Goal: Find specific page/section: Find specific page/section

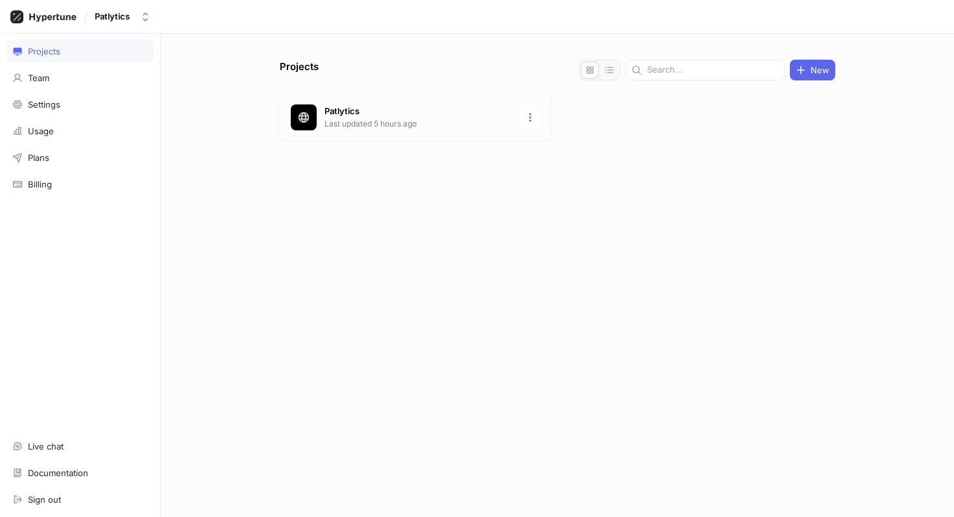
click at [405, 114] on p "Patlytics" at bounding box center [418, 111] width 188 height 13
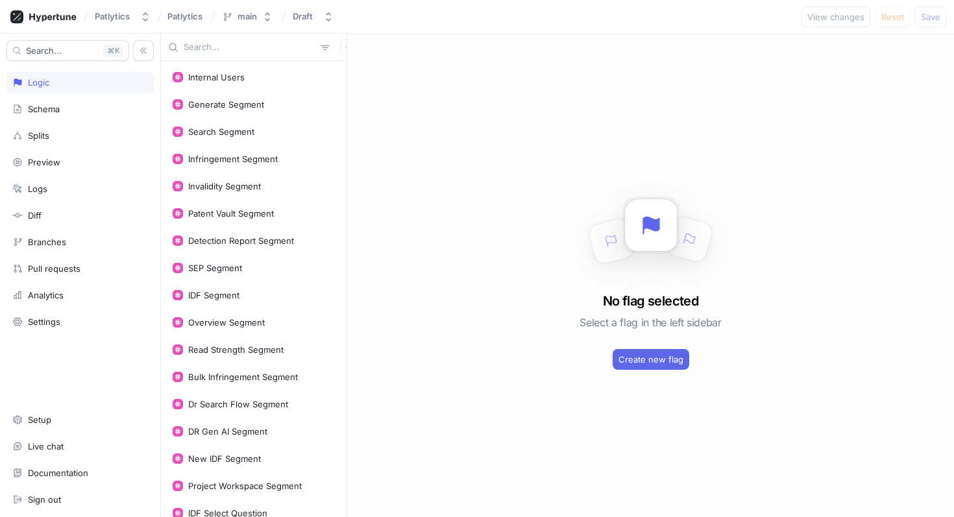
click at [202, 45] on input "text" at bounding box center [250, 47] width 132 height 13
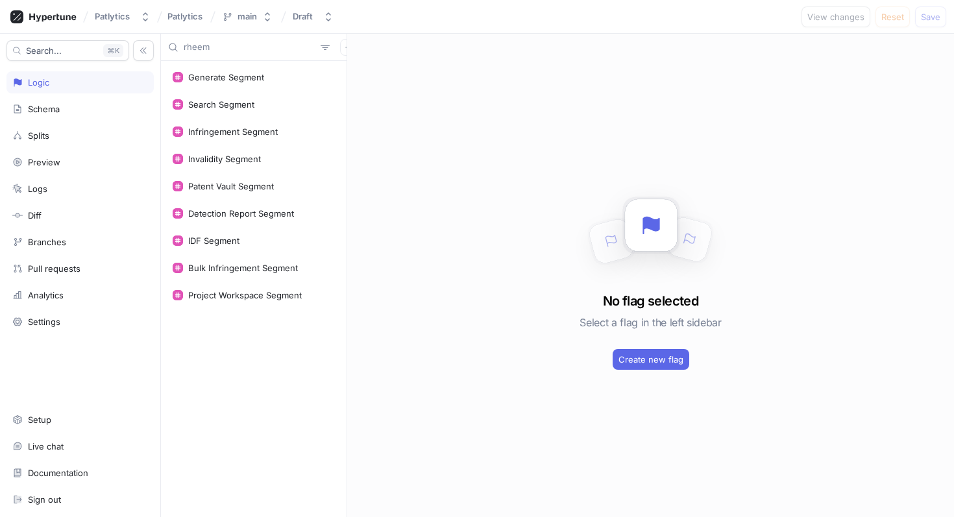
click at [214, 47] on input "rheem" at bounding box center [250, 47] width 132 height 13
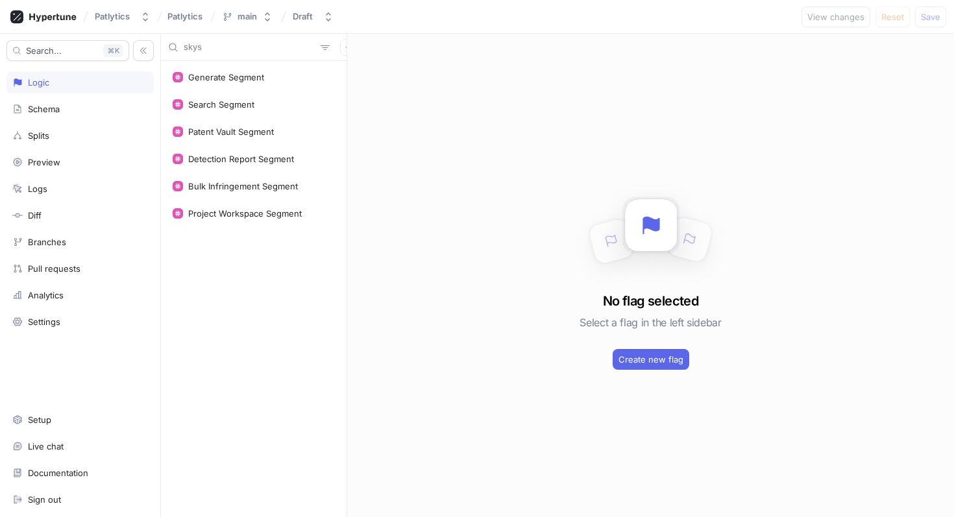
type input "skys"
